Goal: Task Accomplishment & Management: Manage account settings

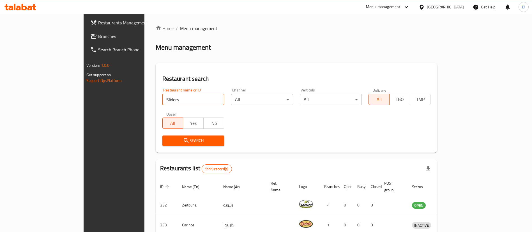
type input "Sliders"
click button "Search" at bounding box center [193, 141] width 62 height 10
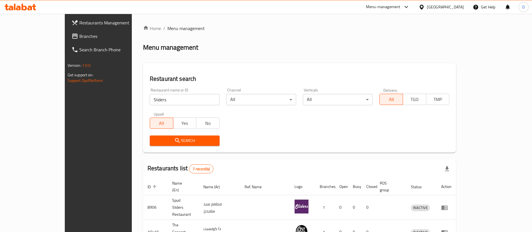
click at [263, 70] on div "Restaurant search Restaurant name or ID Sliders Restaurant name or ID Channel A…" at bounding box center [299, 108] width 313 height 90
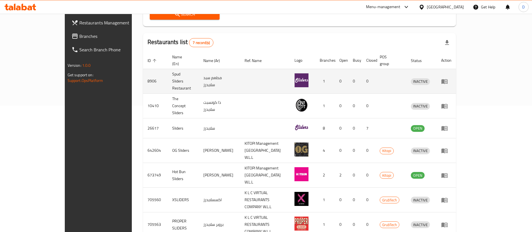
scroll to position [127, 0]
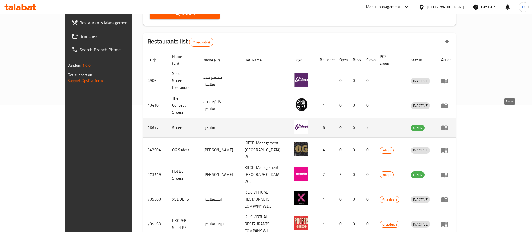
click at [448, 124] on icon "enhanced table" at bounding box center [444, 127] width 7 height 7
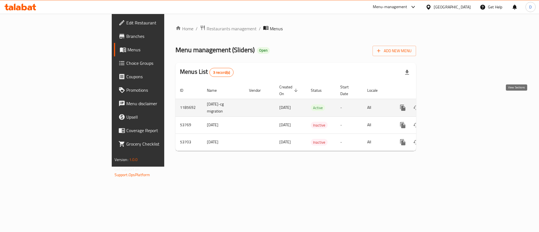
click at [446, 105] on icon "enhanced table" at bounding box center [443, 107] width 5 height 5
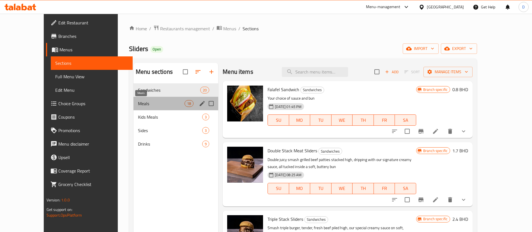
click at [138, 101] on span "Meals" at bounding box center [161, 103] width 47 height 7
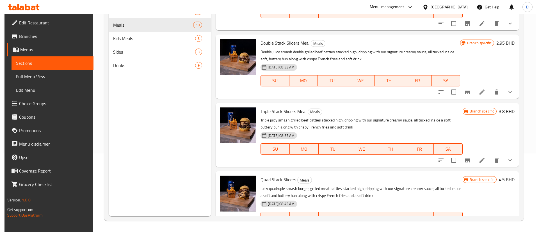
scroll to position [42, 0]
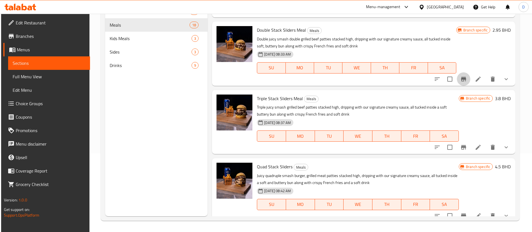
click at [460, 80] on icon "Branch-specific-item" at bounding box center [463, 79] width 7 height 7
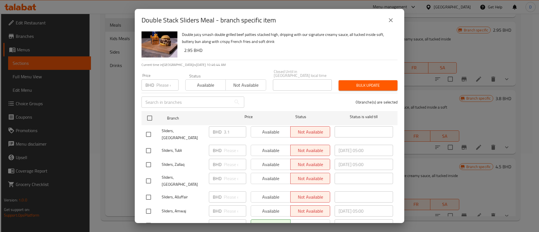
scroll to position [0, 0]
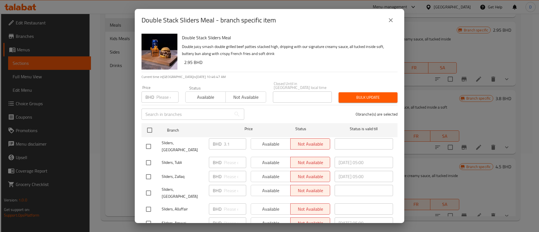
click at [388, 20] on icon "close" at bounding box center [390, 20] width 7 height 7
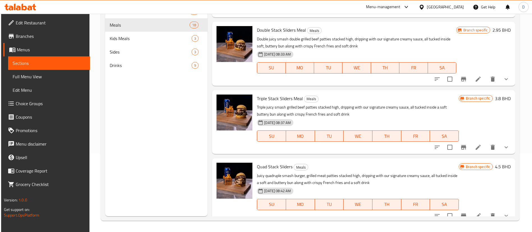
click at [460, 149] on icon "Branch-specific-item" at bounding box center [463, 147] width 7 height 7
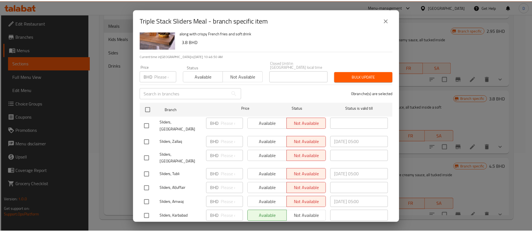
scroll to position [37, 0]
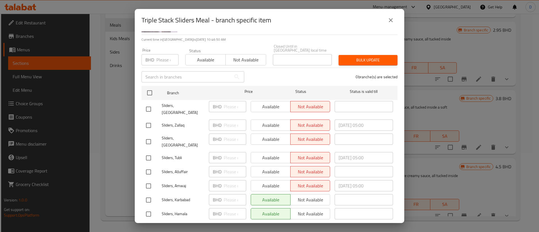
click at [390, 21] on icon "close" at bounding box center [390, 20] width 7 height 7
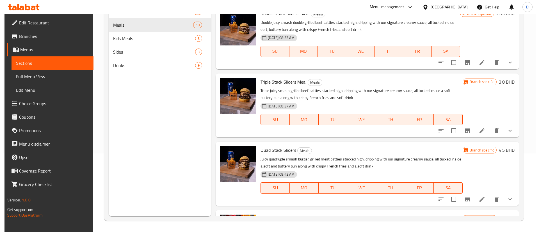
scroll to position [84, 0]
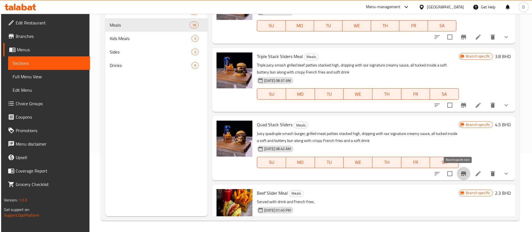
click at [461, 172] on icon "Branch-specific-item" at bounding box center [463, 173] width 5 height 4
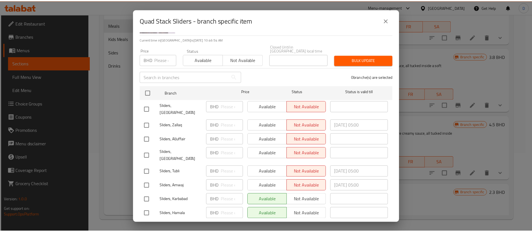
scroll to position [0, 0]
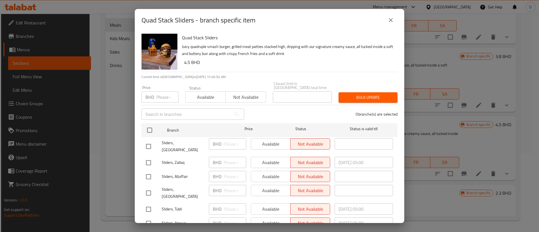
click at [389, 23] on icon "close" at bounding box center [390, 20] width 7 height 7
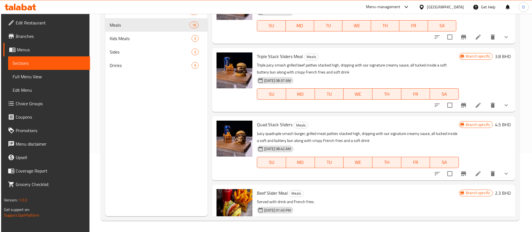
scroll to position [42, 0]
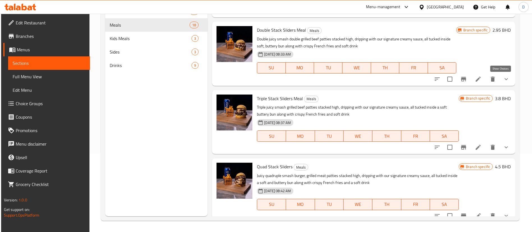
click at [503, 82] on icon "show more" at bounding box center [506, 79] width 7 height 7
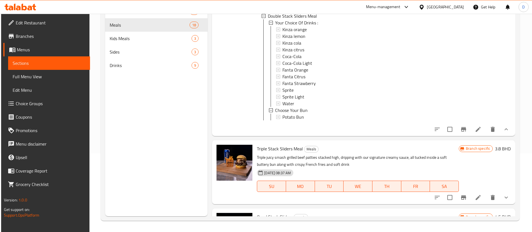
scroll to position [126, 0]
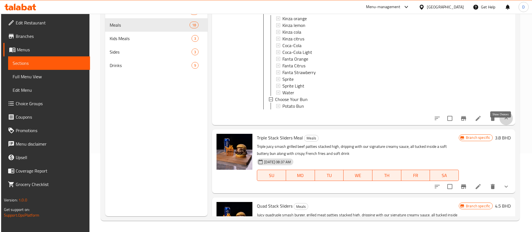
click at [503, 122] on icon "show more" at bounding box center [506, 118] width 7 height 7
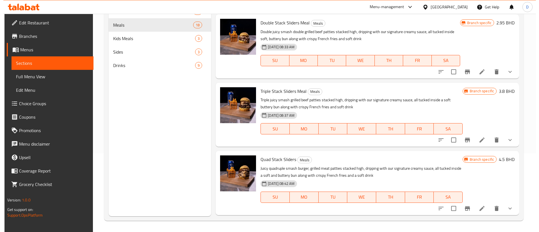
scroll to position [48, 0]
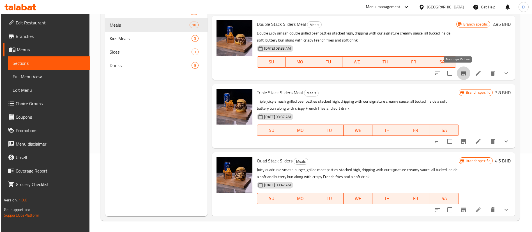
click at [462, 74] on icon "Branch-specific-item" at bounding box center [463, 73] width 7 height 7
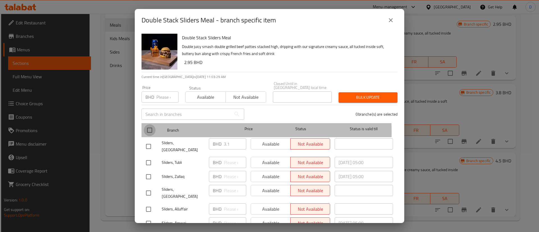
click at [150, 128] on input "checkbox" at bounding box center [150, 130] width 12 height 12
checkbox input "true"
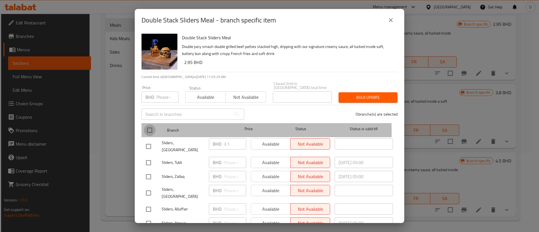
checkbox input "true"
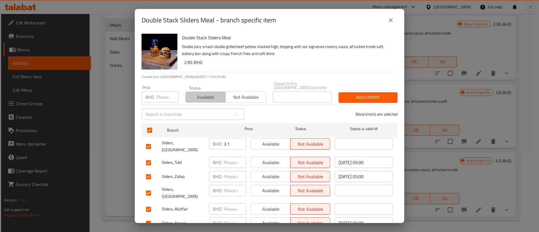
click at [197, 96] on span "Available" at bounding box center [206, 97] width 36 height 8
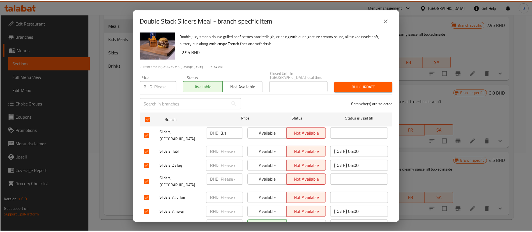
scroll to position [0, 0]
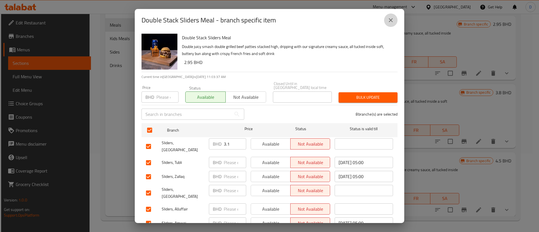
drag, startPoint x: 392, startPoint y: 17, endPoint x: 388, endPoint y: 20, distance: 5.4
click at [388, 20] on icon "close" at bounding box center [390, 20] width 7 height 7
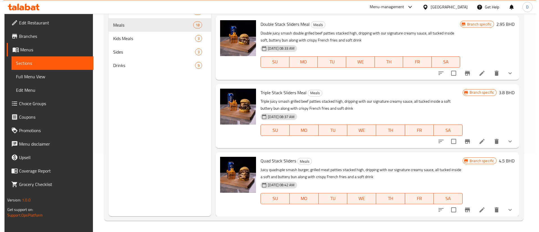
scroll to position [6, 0]
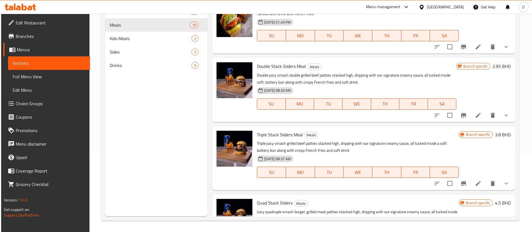
click at [493, 65] on h6 "2.95 BHD" at bounding box center [502, 66] width 18 height 8
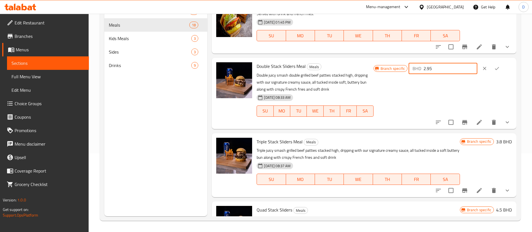
drag, startPoint x: 449, startPoint y: 68, endPoint x: 424, endPoint y: 66, distance: 24.5
click at [420, 66] on div "BHD 2.95 ​" at bounding box center [443, 68] width 69 height 11
paste input "3.1"
type input "3.1"
click at [494, 70] on icon "ok" at bounding box center [497, 69] width 6 height 6
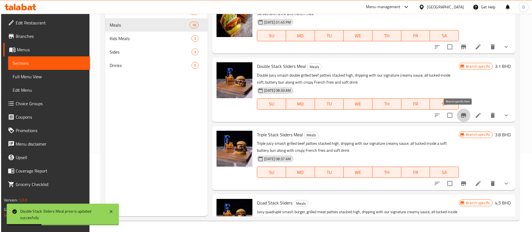
click at [460, 117] on icon "Branch-specific-item" at bounding box center [463, 115] width 7 height 7
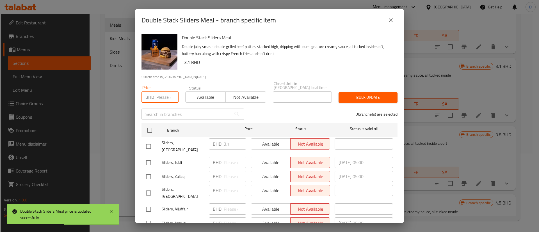
click at [161, 96] on input "number" at bounding box center [167, 96] width 22 height 11
paste input "3.1"
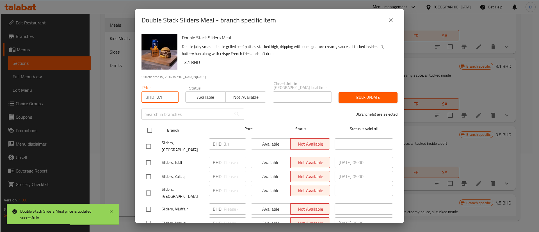
type input "3.1"
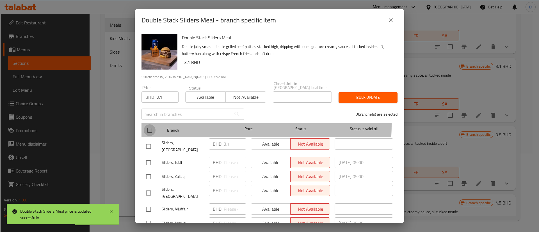
click at [153, 124] on input "checkbox" at bounding box center [150, 130] width 12 height 12
checkbox input "true"
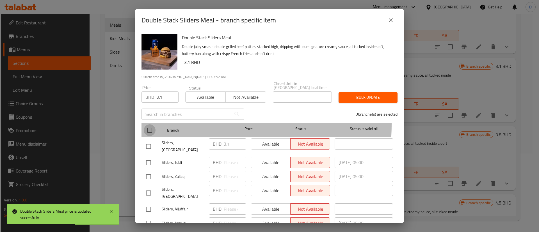
checkbox input "true"
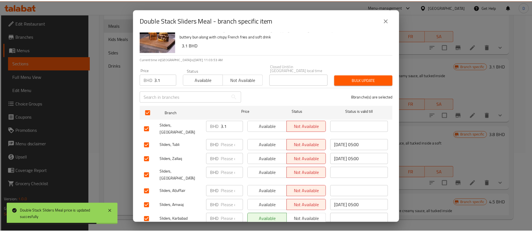
scroll to position [0, 0]
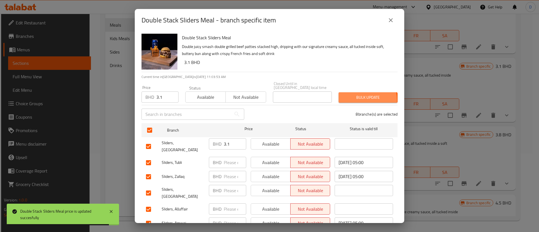
click at [352, 96] on span "Bulk update" at bounding box center [368, 97] width 50 height 7
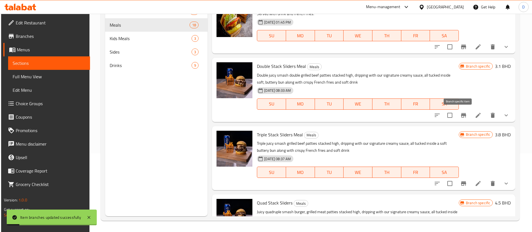
click at [461, 114] on icon "Branch-specific-item" at bounding box center [463, 115] width 5 height 4
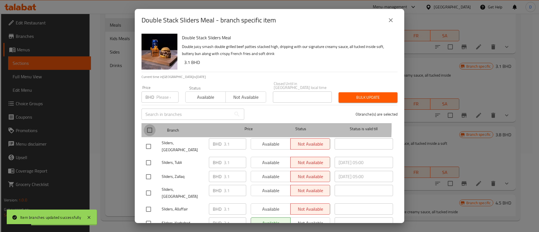
click at [155, 124] on input "checkbox" at bounding box center [150, 130] width 12 height 12
checkbox input "true"
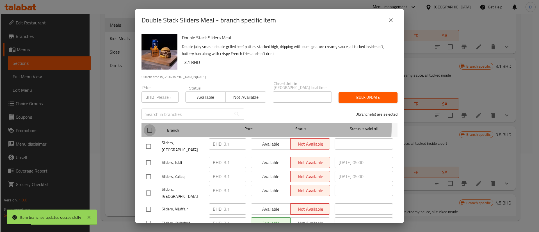
checkbox input "true"
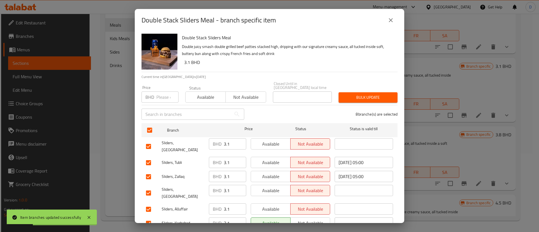
click at [201, 93] on span "Available" at bounding box center [206, 97] width 36 height 8
click at [367, 95] on span "Bulk update" at bounding box center [368, 97] width 50 height 7
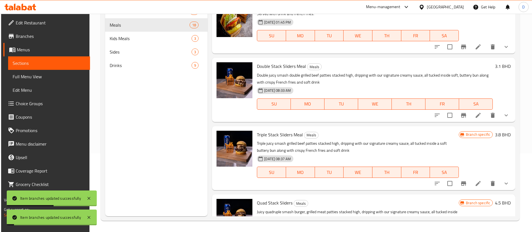
click at [389, 84] on p "Double juicy smash double grilled beef patties stacked high, dripping with our …" at bounding box center [375, 79] width 236 height 14
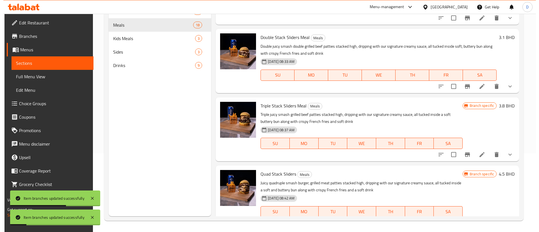
scroll to position [48, 0]
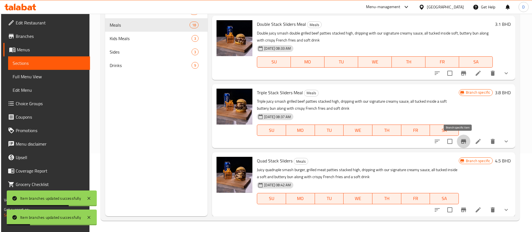
click at [460, 139] on icon "Branch-specific-item" at bounding box center [463, 141] width 7 height 7
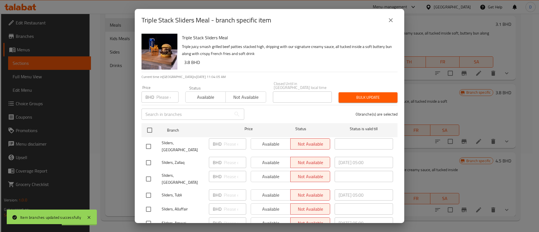
click at [161, 92] on input "number" at bounding box center [167, 96] width 22 height 11
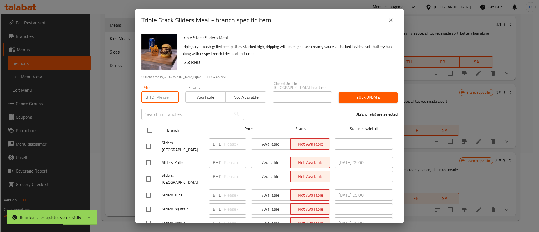
paste input "3.8"
type input "3.8"
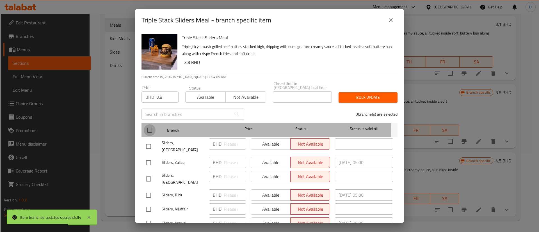
drag, startPoint x: 150, startPoint y: 126, endPoint x: 191, endPoint y: 113, distance: 42.7
click at [150, 126] on input "checkbox" at bounding box center [150, 130] width 12 height 12
checkbox input "true"
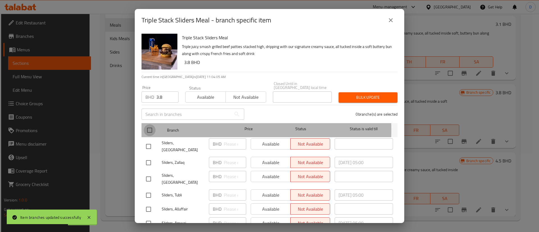
checkbox input "true"
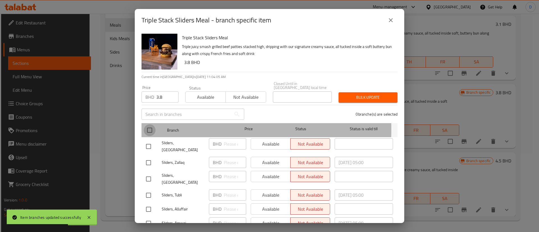
checkbox input "true"
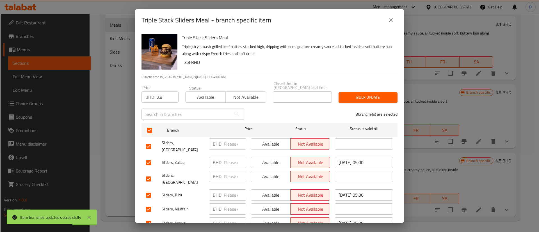
click at [205, 99] on div "Status Available Not available" at bounding box center [226, 95] width 88 height 24
click at [207, 93] on span "Available" at bounding box center [206, 97] width 36 height 8
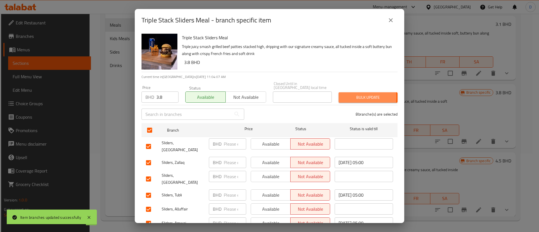
click at [338, 93] on button "Bulk update" at bounding box center [367, 97] width 59 height 10
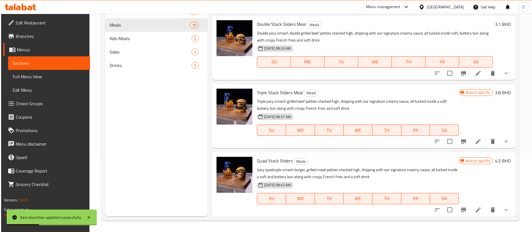
click at [495, 93] on h6 "3.8 BHD" at bounding box center [503, 93] width 16 height 8
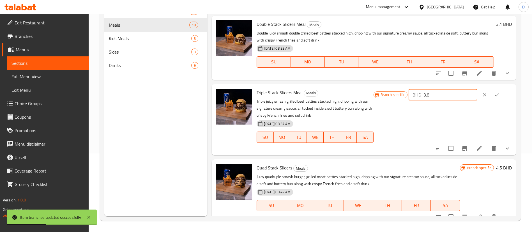
drag, startPoint x: 449, startPoint y: 97, endPoint x: 417, endPoint y: 96, distance: 31.8
click at [418, 96] on div "BHD 3.8 ​" at bounding box center [443, 94] width 69 height 11
click at [498, 95] on button "ok" at bounding box center [497, 95] width 12 height 12
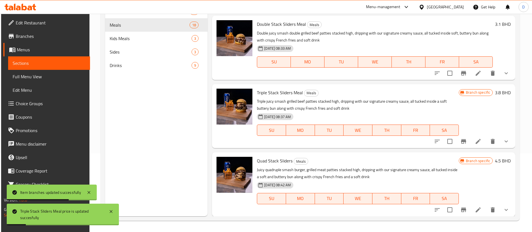
click at [464, 137] on button "Branch-specific-item" at bounding box center [463, 141] width 13 height 13
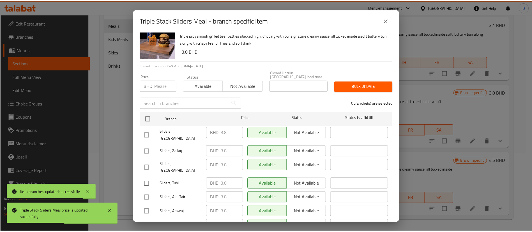
scroll to position [0, 0]
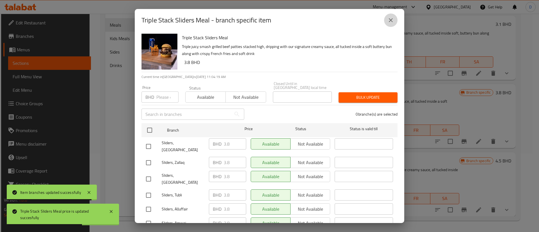
click at [394, 20] on button "close" at bounding box center [390, 19] width 13 height 13
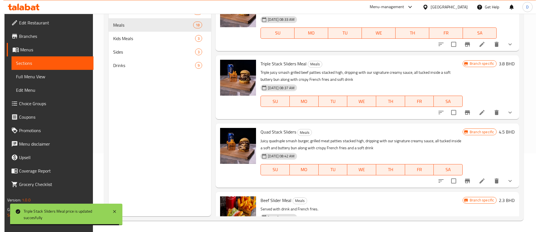
scroll to position [90, 0]
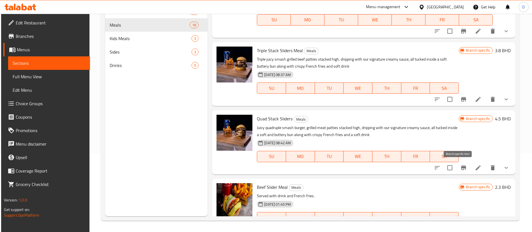
click at [460, 166] on icon "Branch-specific-item" at bounding box center [463, 167] width 7 height 7
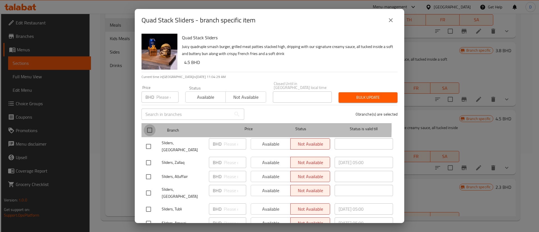
click at [148, 124] on input "checkbox" at bounding box center [150, 130] width 12 height 12
checkbox input "true"
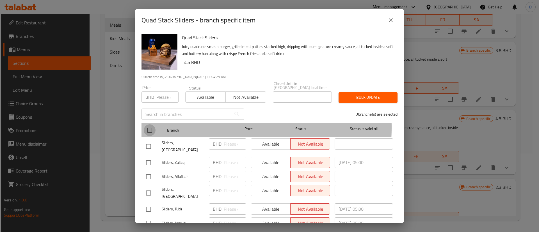
checkbox input "true"
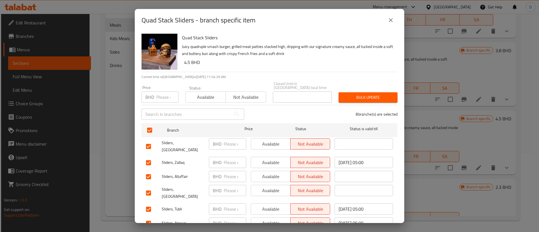
click at [153, 94] on p "BHD" at bounding box center [149, 97] width 9 height 7
click at [173, 91] on input "1" at bounding box center [167, 96] width 22 height 11
drag, startPoint x: 163, startPoint y: 91, endPoint x: 143, endPoint y: 93, distance: 20.3
click at [143, 93] on div "BHD 1 Price" at bounding box center [159, 96] width 37 height 11
paste input "4.5"
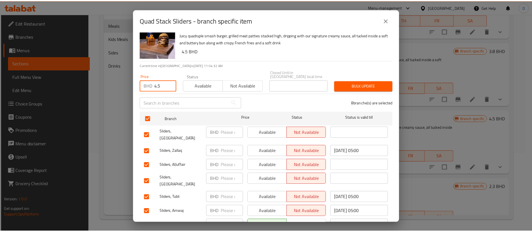
scroll to position [0, 0]
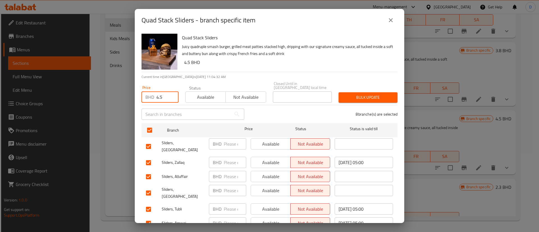
type input "4.5"
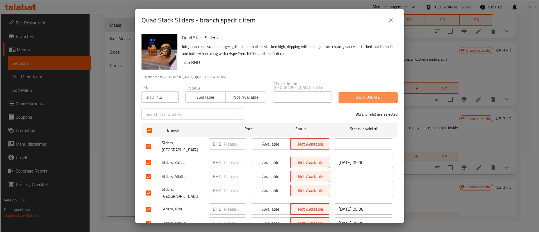
click at [360, 94] on span "Bulk update" at bounding box center [368, 97] width 50 height 7
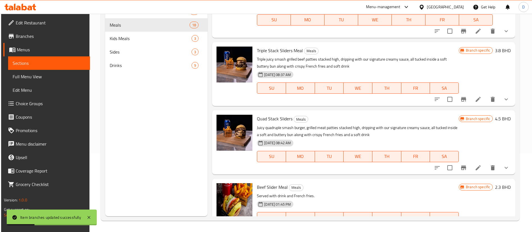
click at [411, 116] on h6 "Quad Stack Sliders Meals" at bounding box center [358, 119] width 202 height 8
click at [475, 167] on icon at bounding box center [478, 167] width 7 height 7
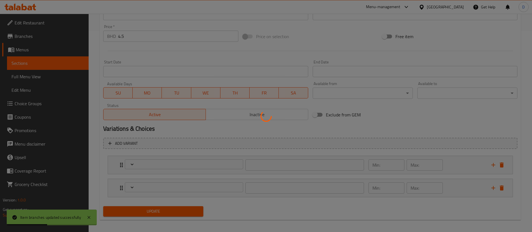
type input "إختيارك من المشروب:"
type input "1"
type input "اختر نوعية الخبز"
type input "1"
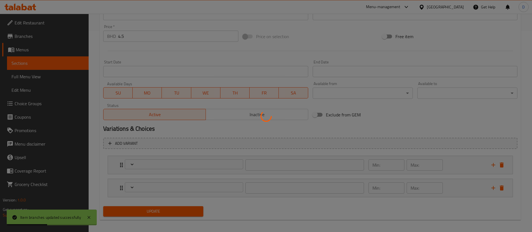
type input "1"
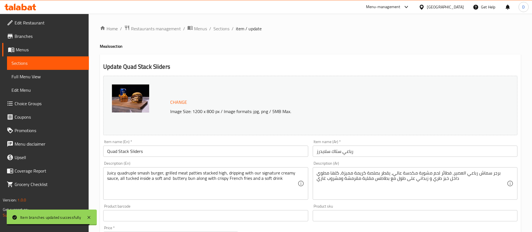
click at [226, 35] on div "Home / Restaurants management / Menus / Sections / item / update Meals section …" at bounding box center [310, 225] width 421 height 401
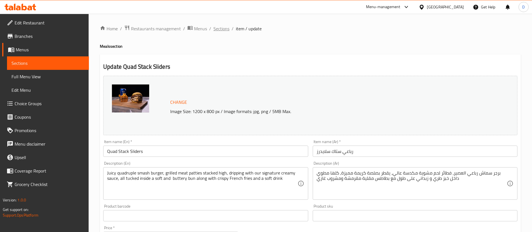
click at [223, 31] on span "Sections" at bounding box center [222, 28] width 16 height 7
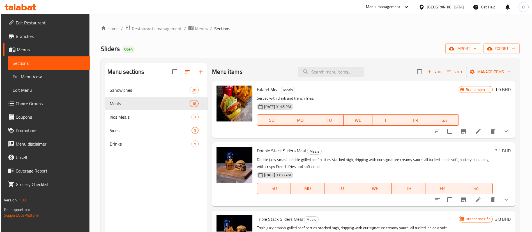
click at [174, 44] on div "Sliders Open import export" at bounding box center [311, 48] width 420 height 10
click at [164, 32] on span "Restaurants management" at bounding box center [157, 28] width 50 height 7
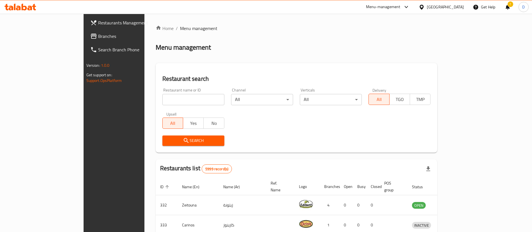
click at [219, 35] on div "Home / Menu management Menu management Restaurant search Restaurant name or ID …" at bounding box center [297, 204] width 282 height 359
click at [223, 35] on div "Home / Menu management Menu management Restaurant search Restaurant name or ID …" at bounding box center [297, 204] width 282 height 359
